Goal: Task Accomplishment & Management: Manage account settings

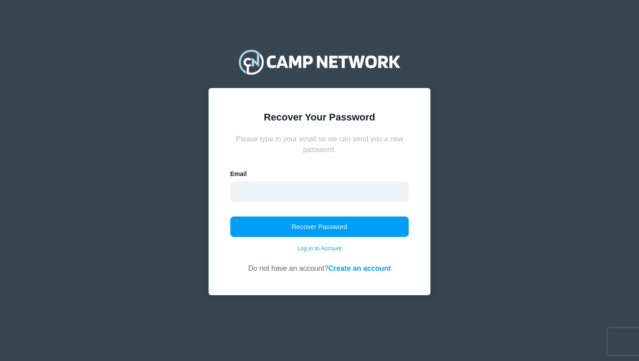
click at [362, 198] on input "email" at bounding box center [319, 191] width 179 height 20
type input "hillarybolinder@hotmail.com"
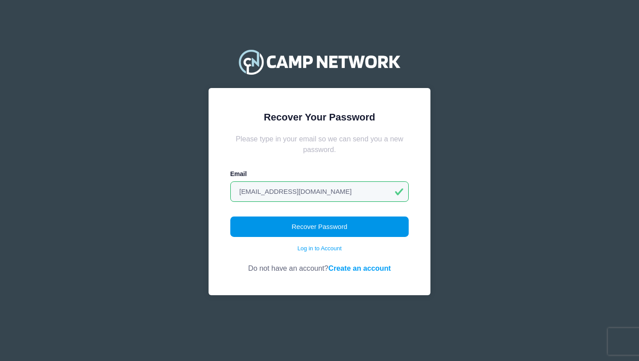
click at [366, 231] on button "Recover Password" at bounding box center [319, 226] width 179 height 20
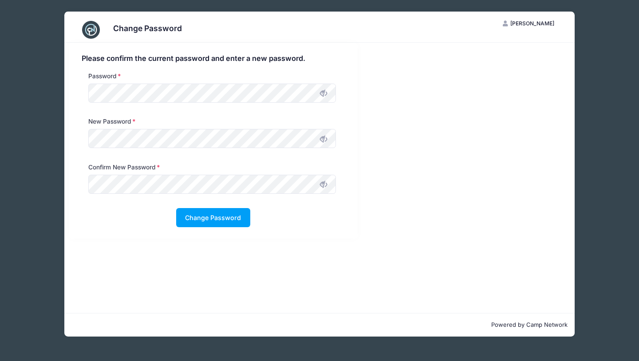
click at [325, 141] on icon at bounding box center [323, 138] width 7 height 7
click at [229, 218] on button "Change Password" at bounding box center [213, 217] width 74 height 19
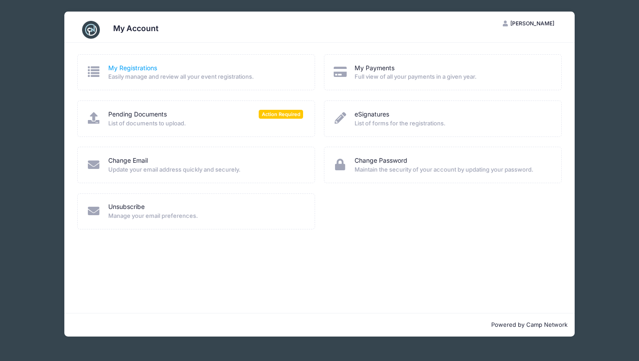
click at [142, 69] on link "My Registrations" at bounding box center [132, 67] width 49 height 9
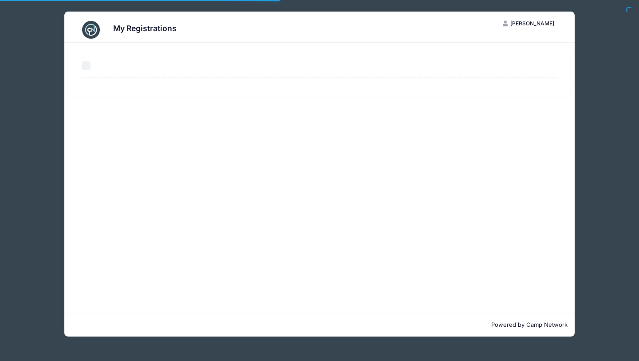
select select "50"
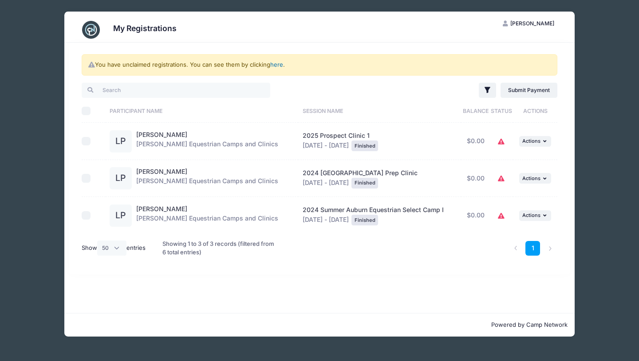
click at [278, 66] on link "here" at bounding box center [276, 64] width 13 height 7
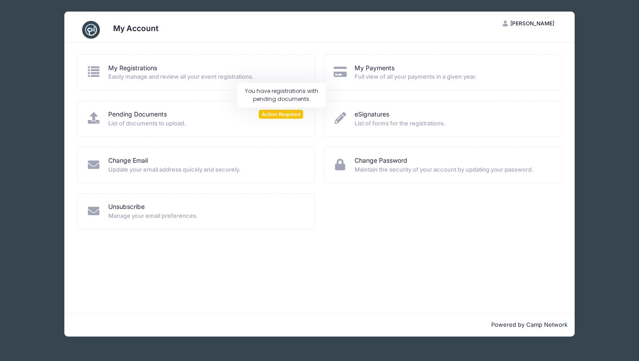
click at [267, 114] on span "Action Required" at bounding box center [281, 114] width 44 height 8
click at [151, 117] on link "Pending Documents" at bounding box center [137, 114] width 59 height 9
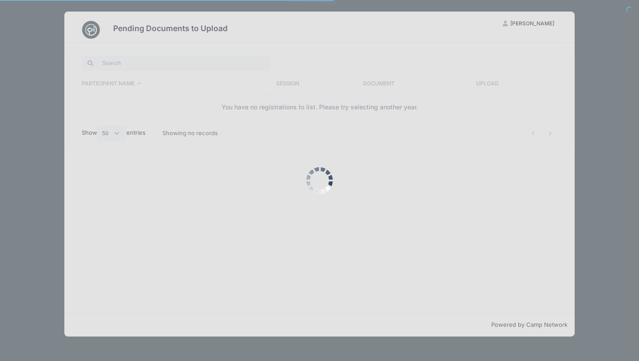
select select "50"
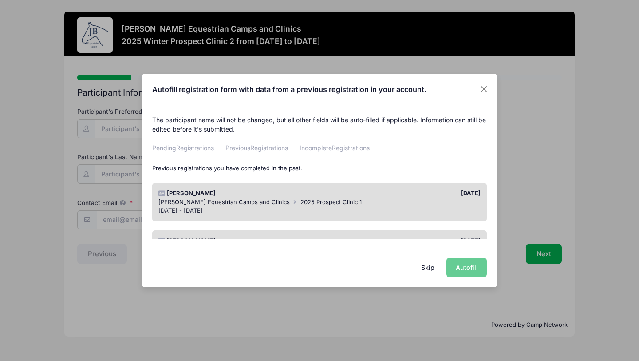
click at [202, 148] on span "Registrations" at bounding box center [195, 148] width 38 height 8
